Goal: Go to known website: Access a specific website the user already knows

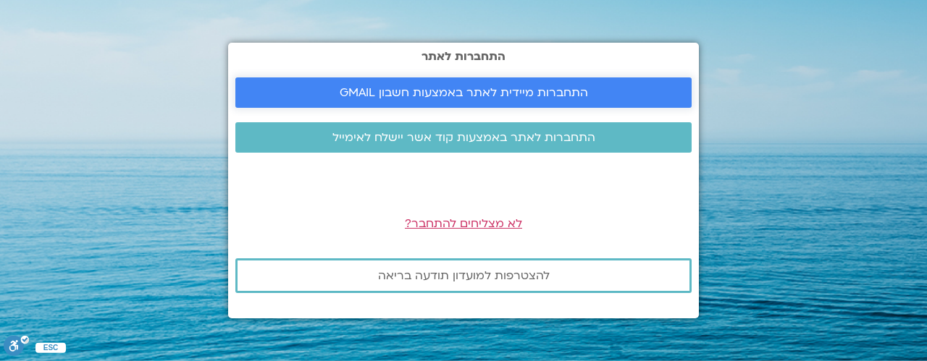
click at [479, 91] on span "התחברות מיידית לאתר באמצעות חשבון GMAIL" at bounding box center [464, 92] width 248 height 13
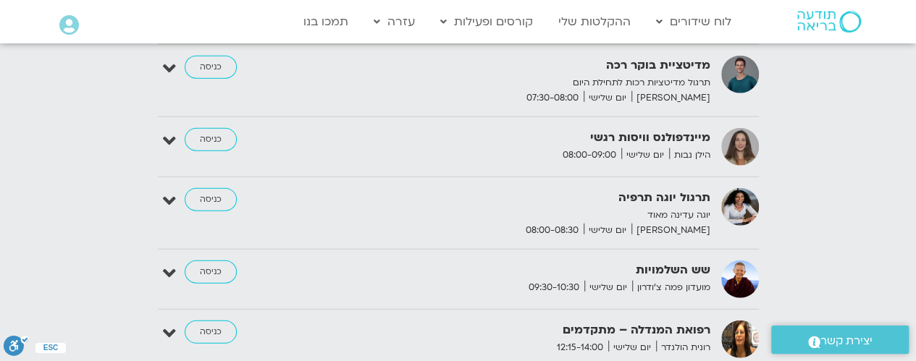
scroll to position [1810, 0]
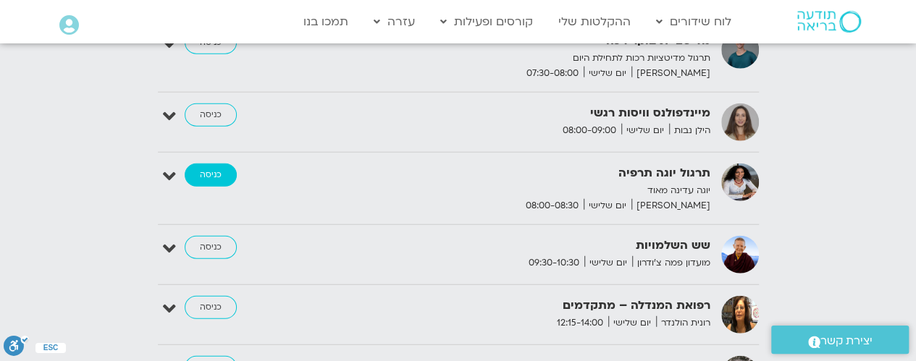
click at [213, 164] on link "כניסה" at bounding box center [211, 175] width 52 height 23
